Goal: Task Accomplishment & Management: Manage account settings

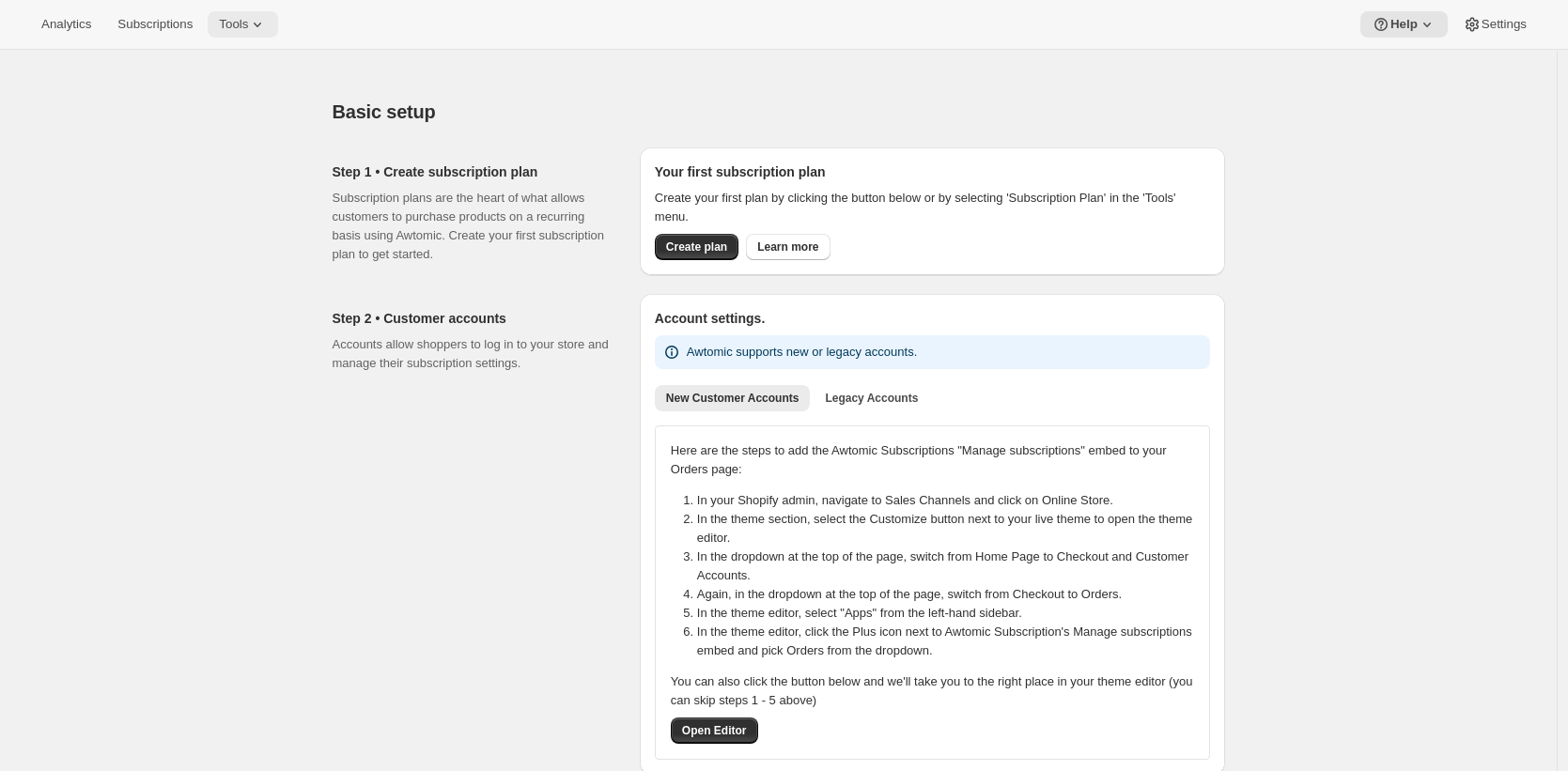
click at [223, 19] on button "Tools" at bounding box center [242, 24] width 70 height 26
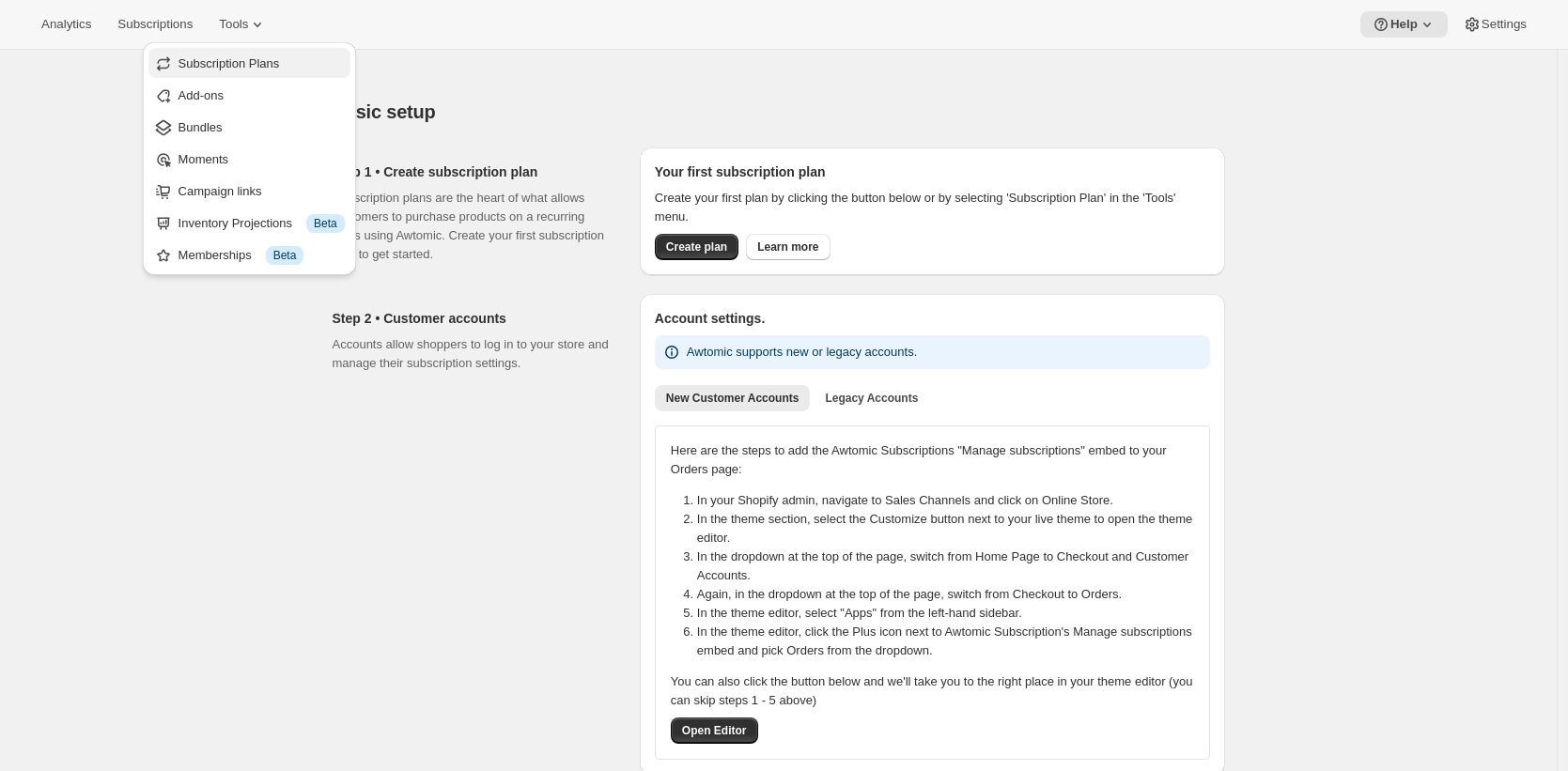
click at [245, 55] on span "Subscription Plans" at bounding box center [261, 64] width 166 height 18
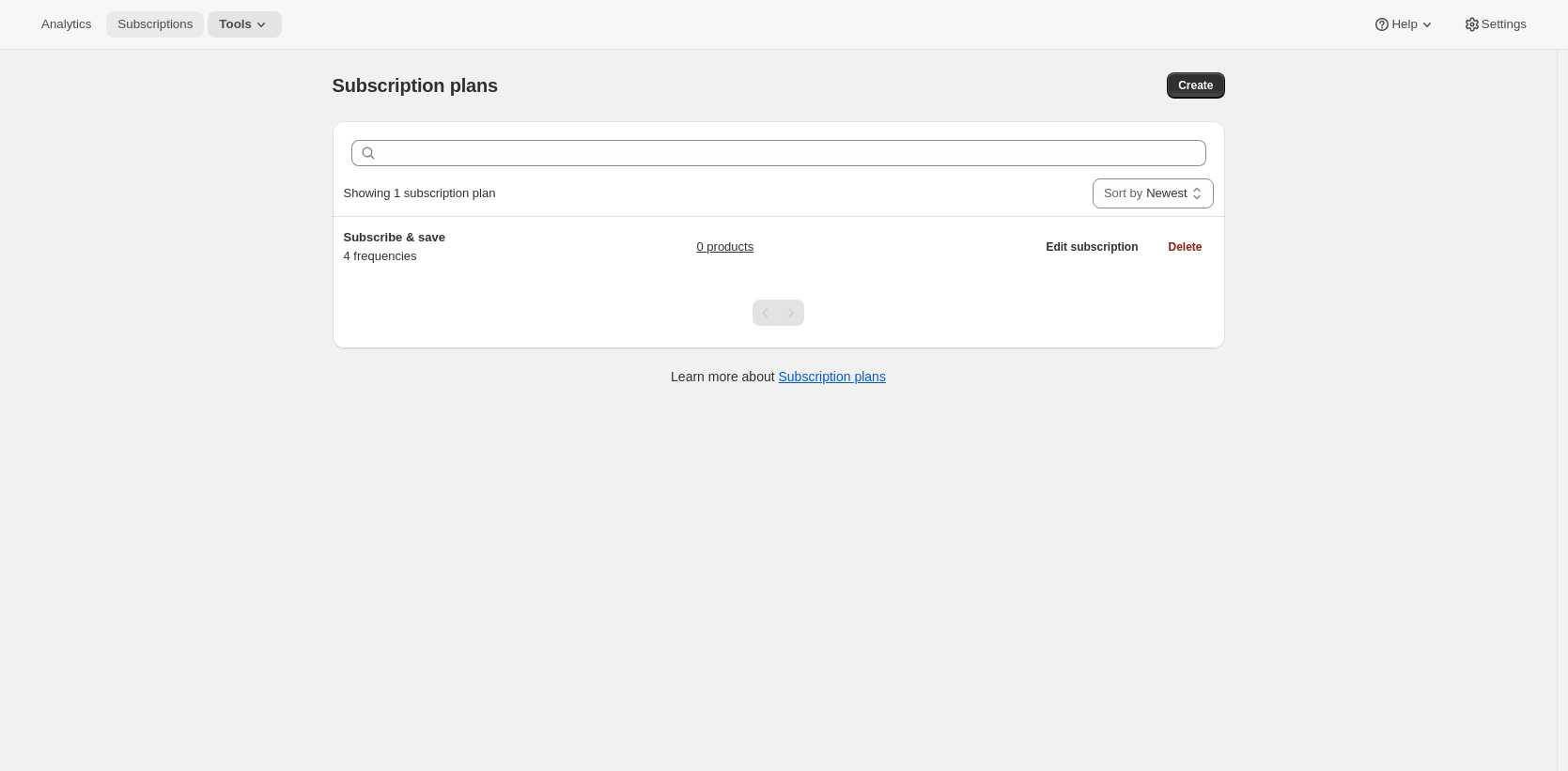
click at [179, 30] on span "Subscriptions" at bounding box center [155, 25] width 75 height 15
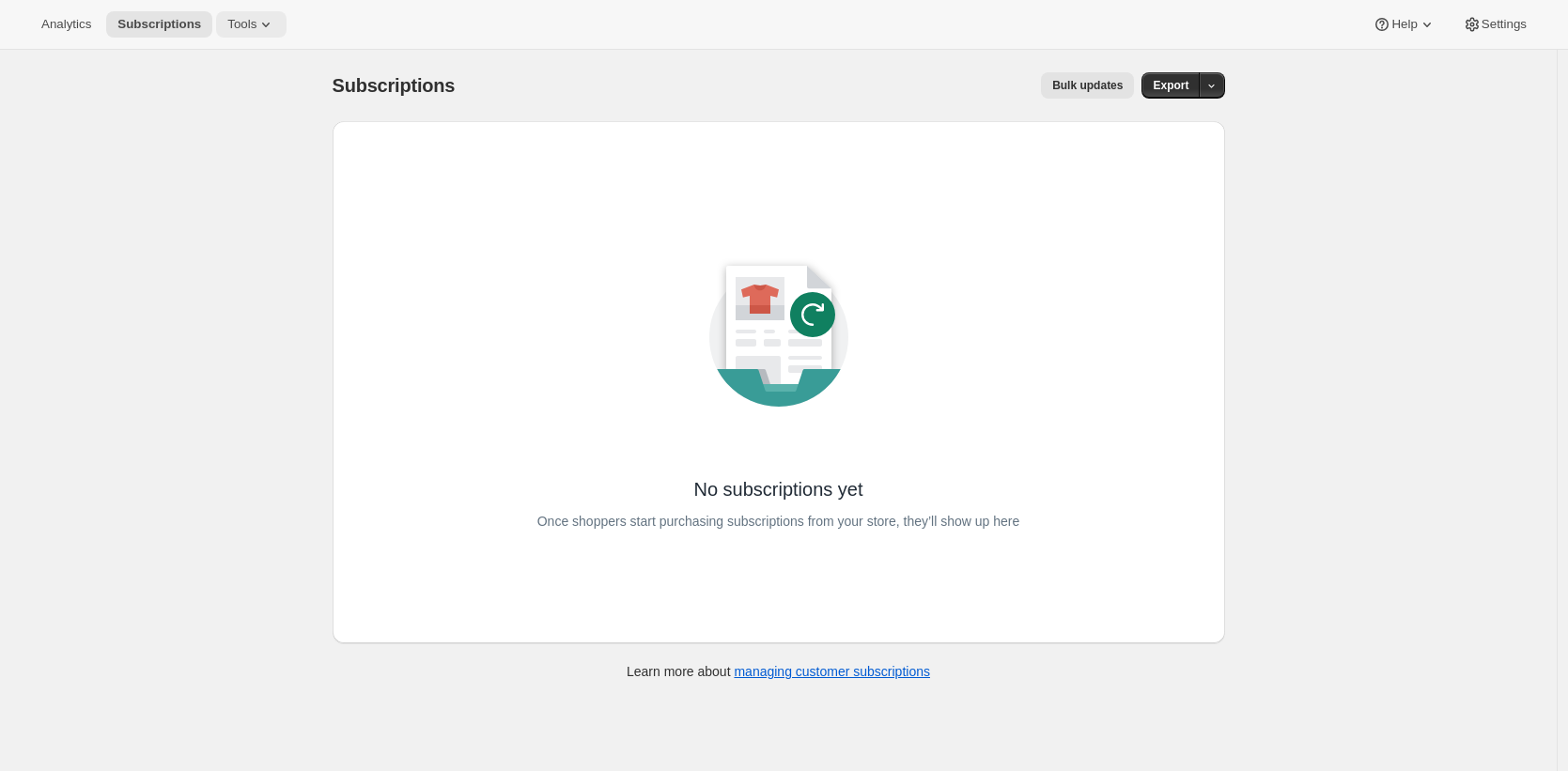
click at [234, 26] on span "Tools" at bounding box center [242, 25] width 29 height 15
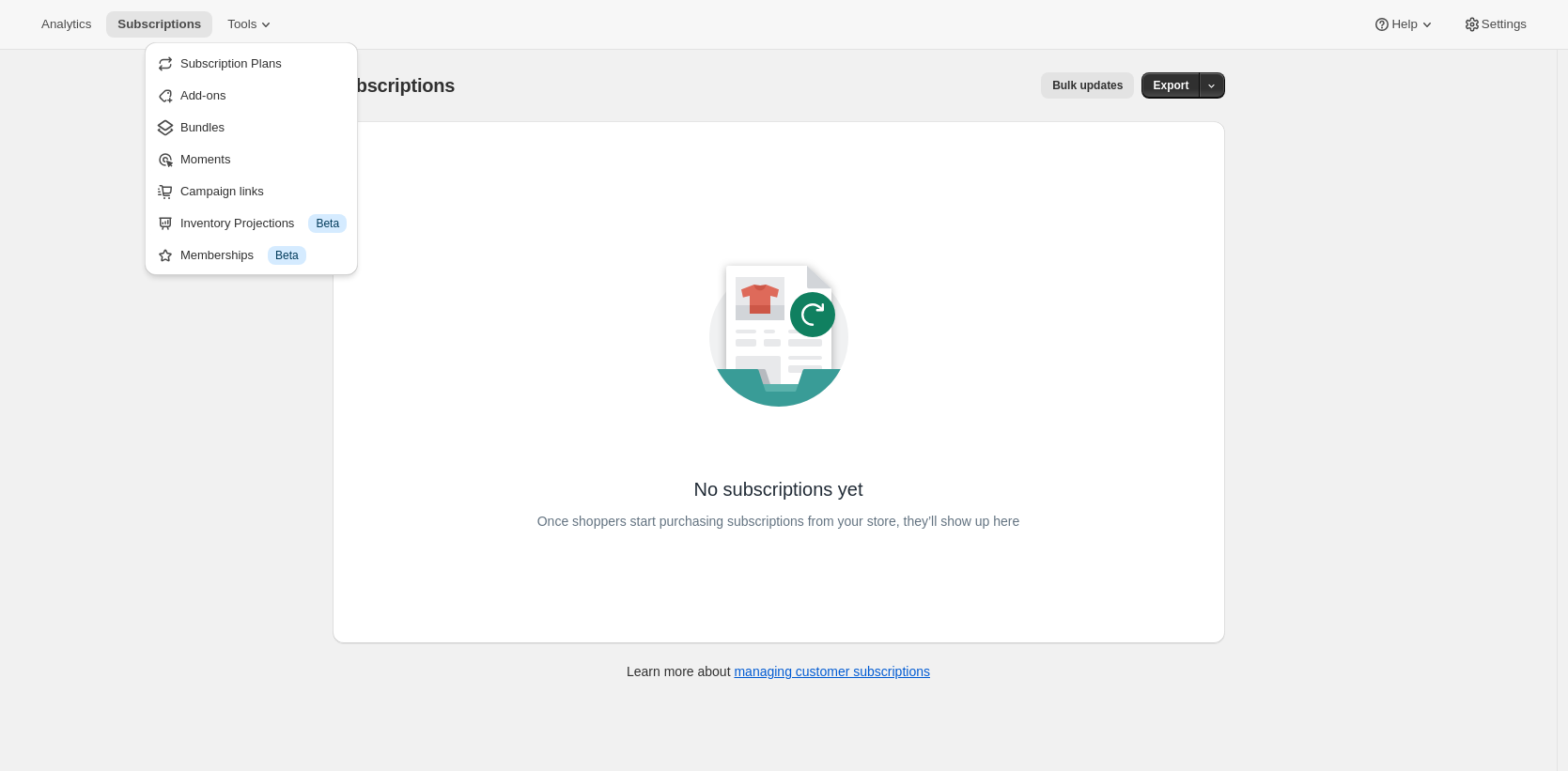
click at [249, 63] on span "Subscription Plans" at bounding box center [230, 63] width 101 height 14
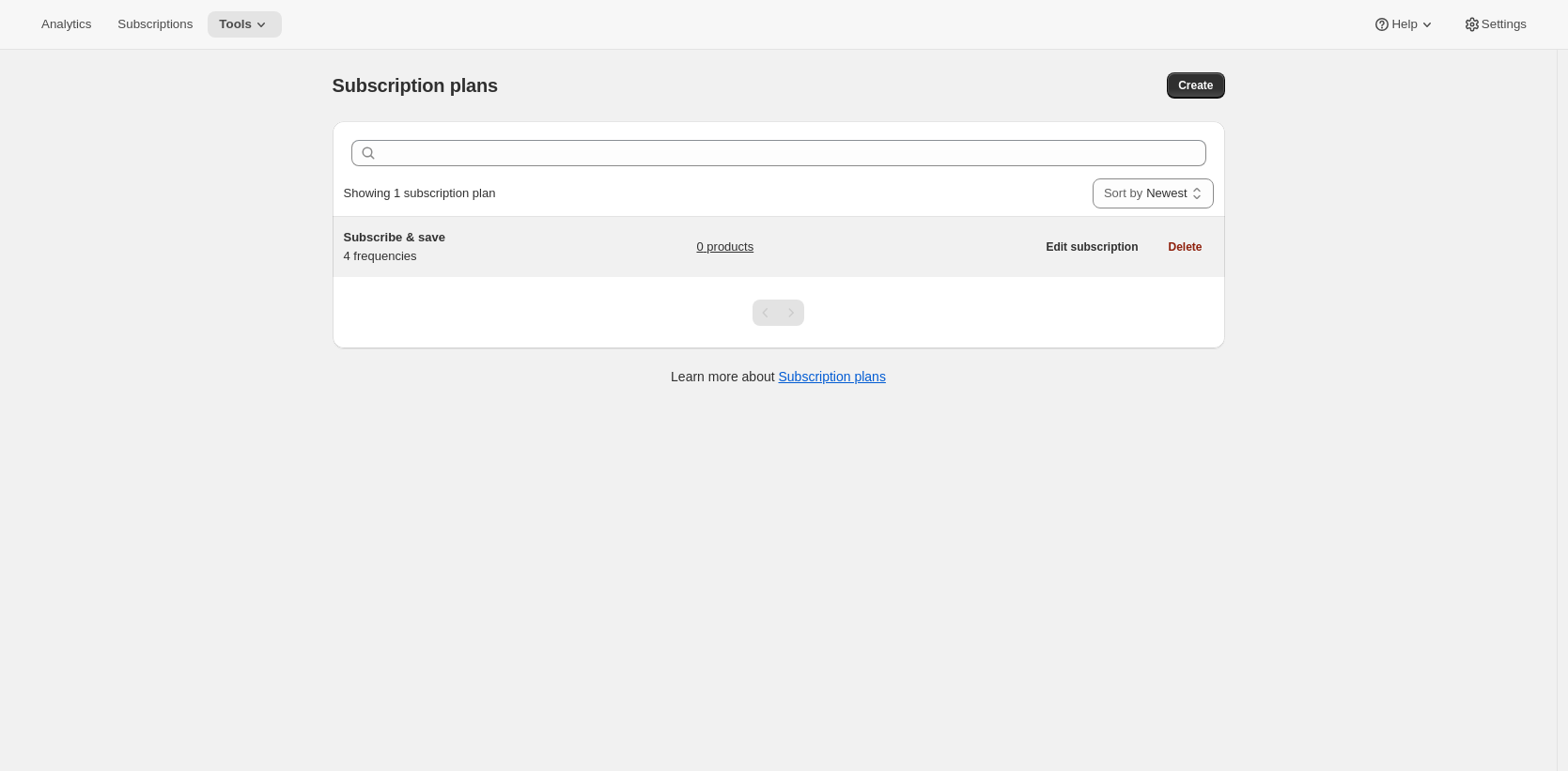
click at [559, 239] on h5 "Subscribe & save" at bounding box center [462, 237] width 235 height 18
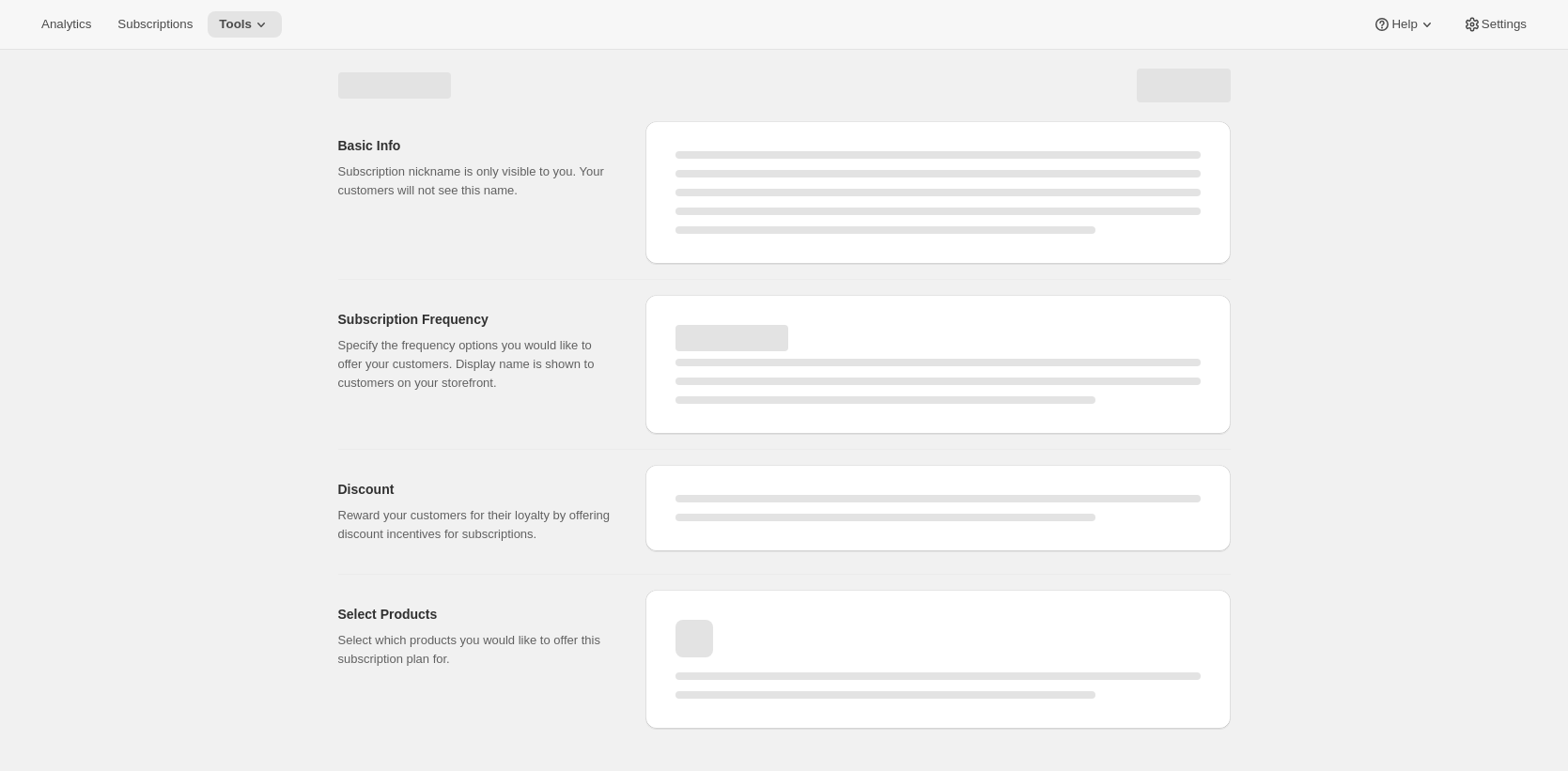
select select "WEEK"
select select "MONTH"
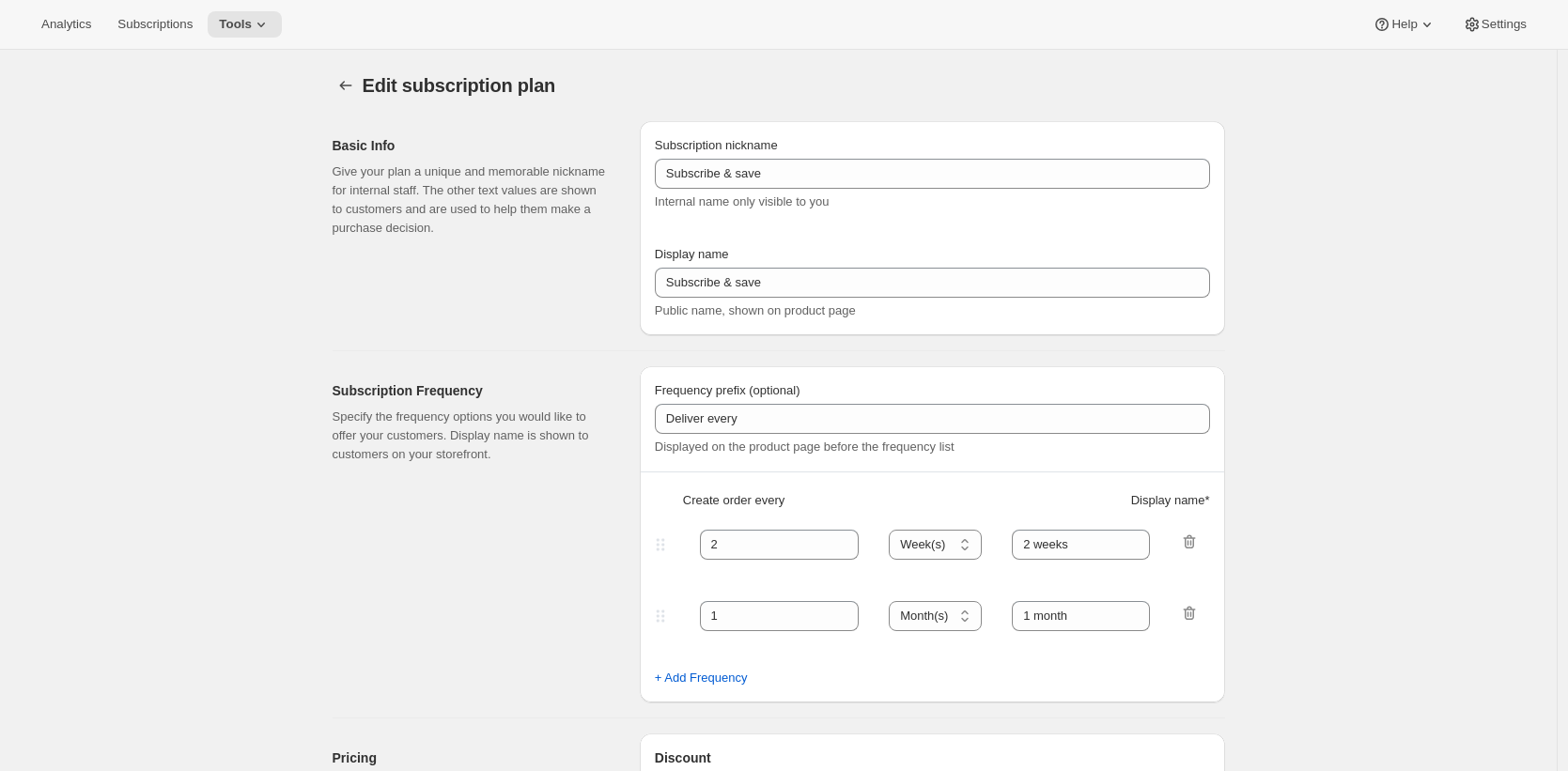
type input "Subscribe & Save 10%"
type input "4"
type input "4 weeks"
type input "6"
select select "WEEK"
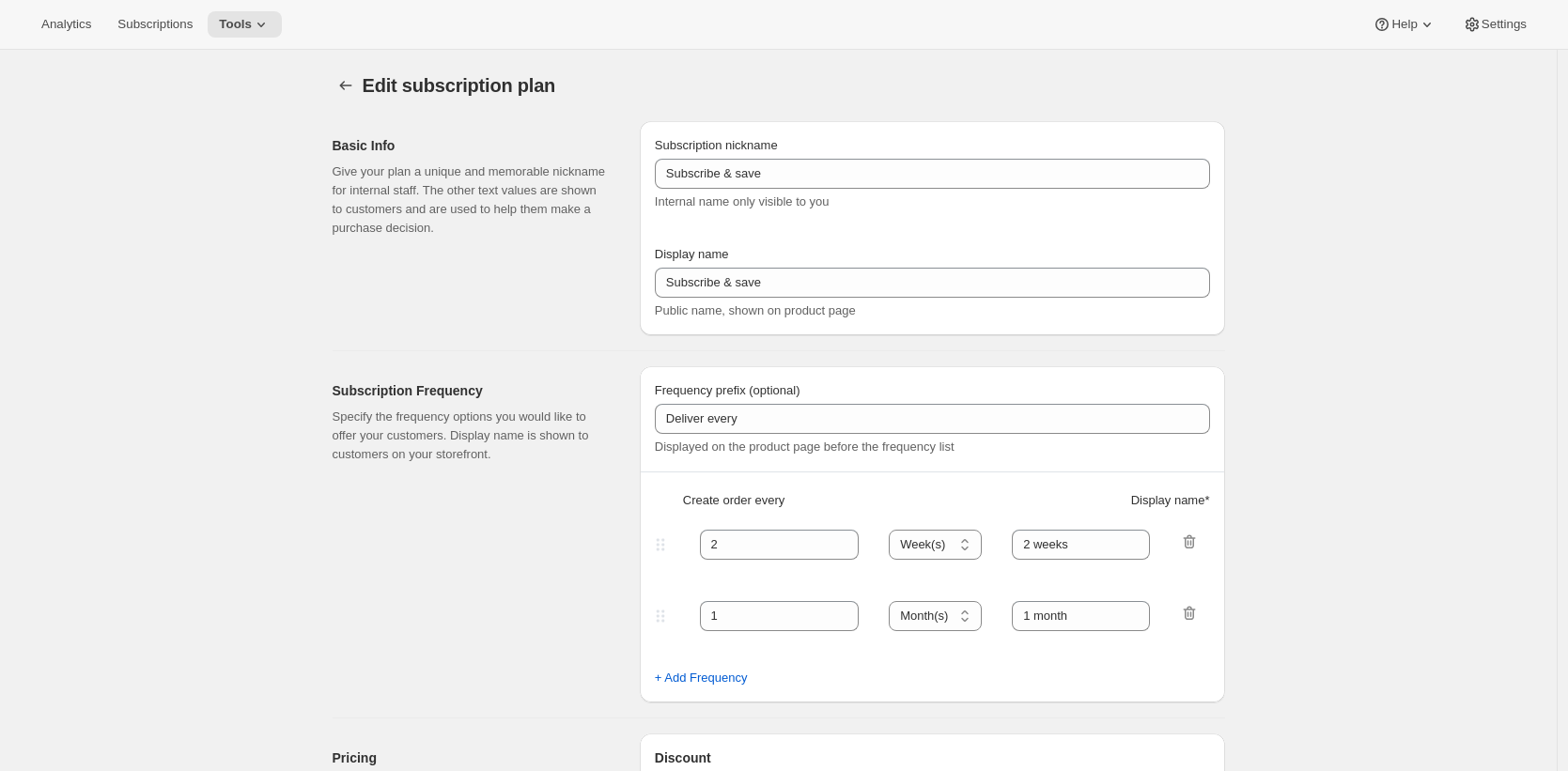
type input "6 weeks"
type input "10"
select select "WEEK"
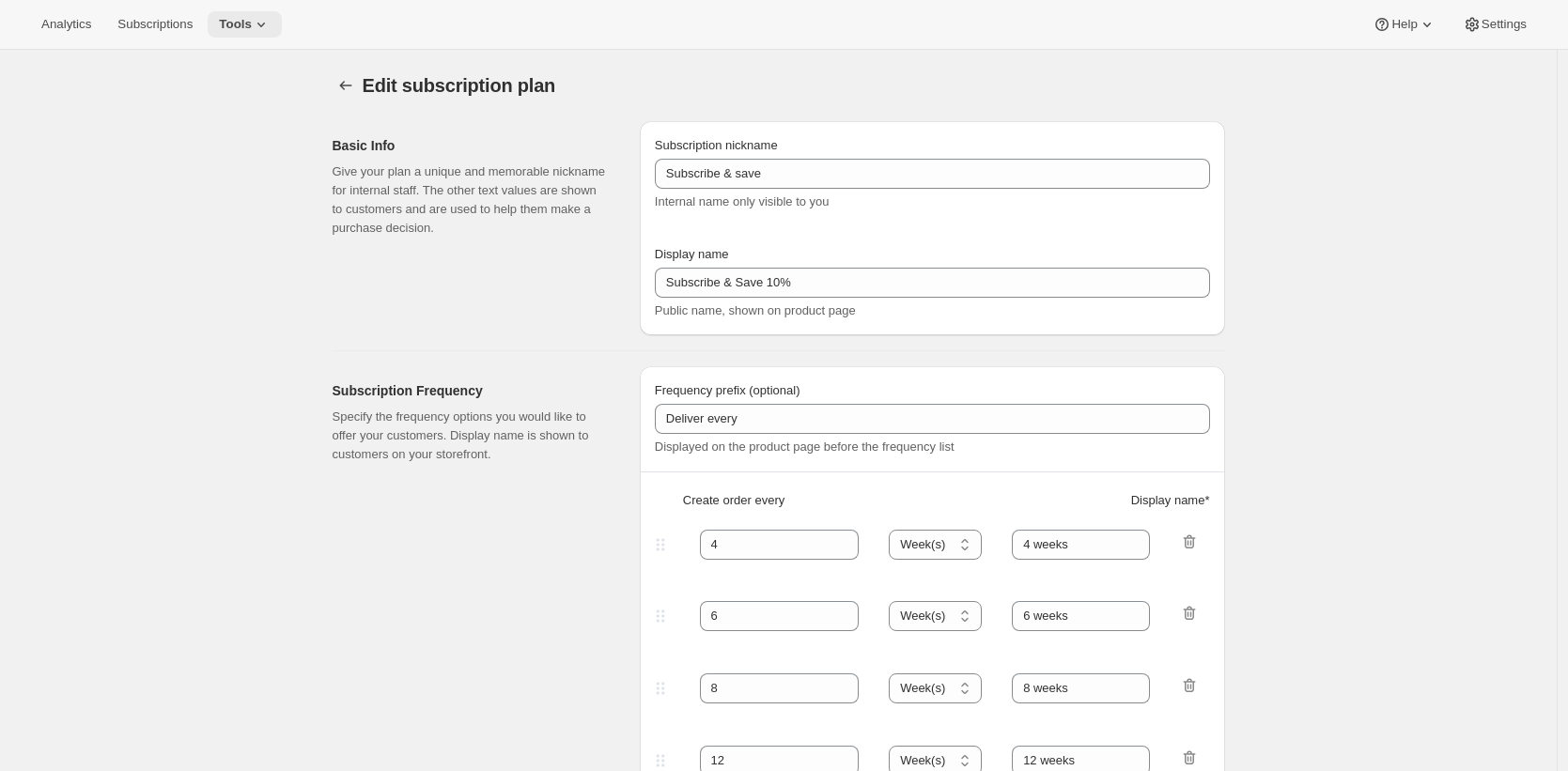
click at [271, 22] on icon at bounding box center [260, 24] width 18 height 18
